Goal: Check status: Check status

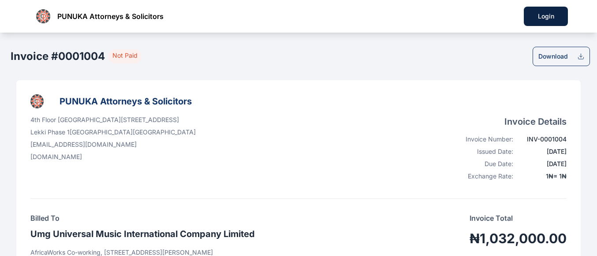
click at [577, 58] on icon at bounding box center [580, 56] width 7 height 7
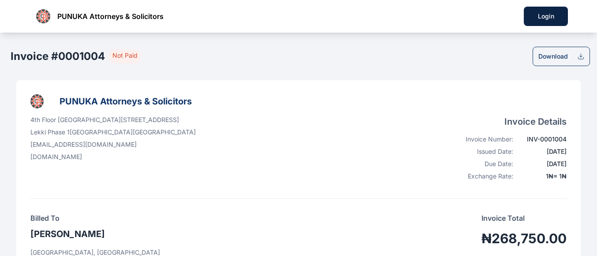
click at [583, 58] on icon at bounding box center [580, 56] width 7 height 7
